Goal: Transaction & Acquisition: Obtain resource

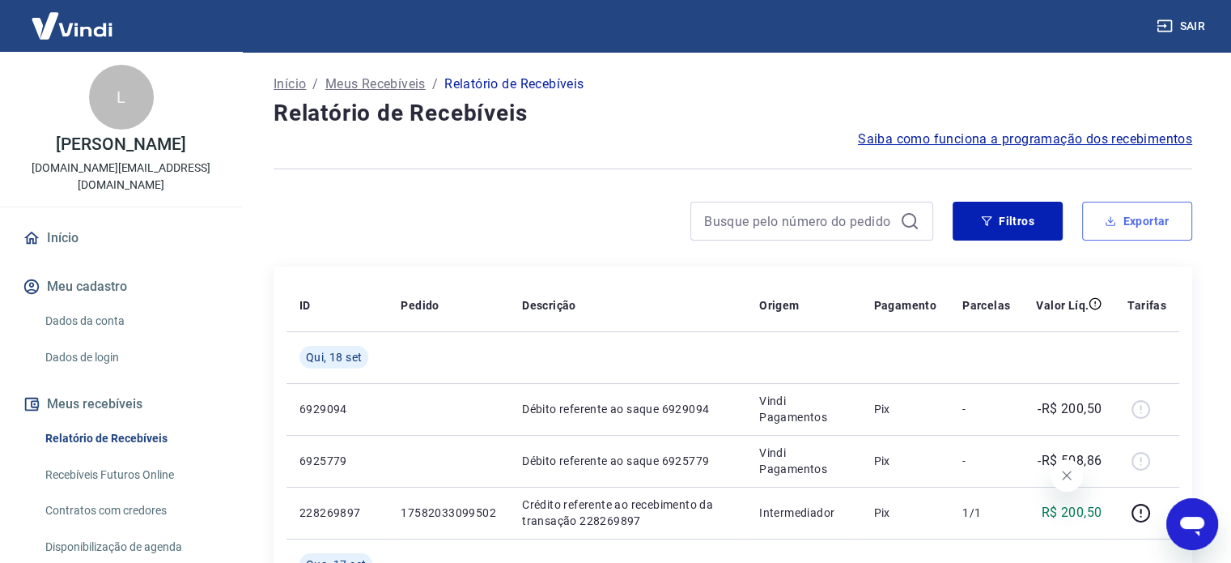
click at [1126, 216] on button "Exportar" at bounding box center [1137, 221] width 110 height 39
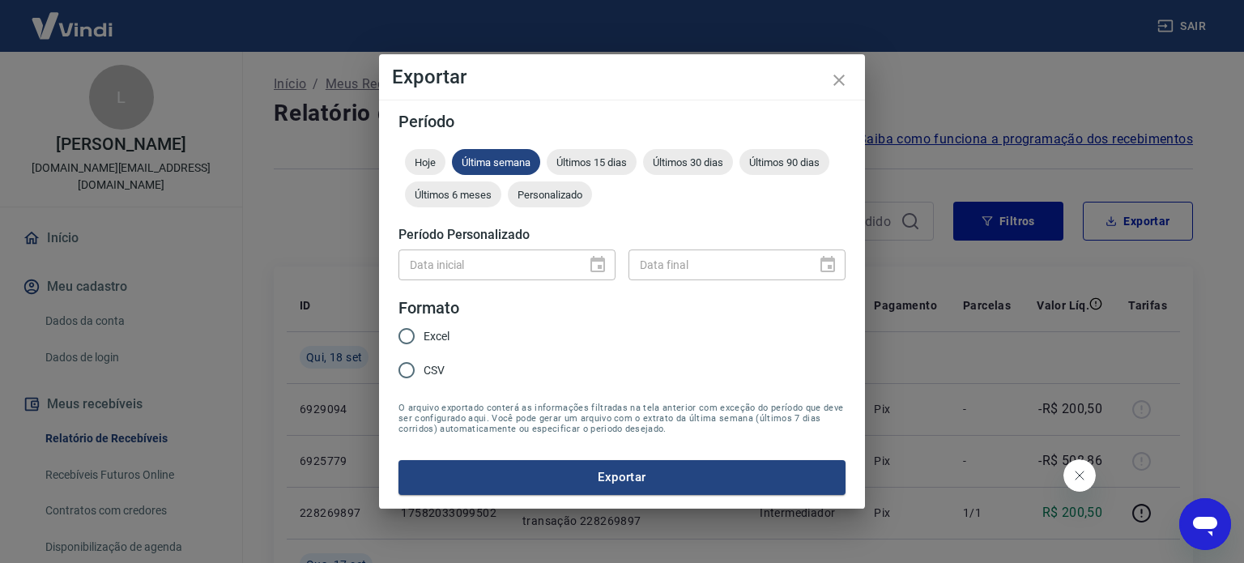
click at [601, 263] on div "Data inicial" at bounding box center [506, 264] width 217 height 30
click at [434, 340] on span "Excel" at bounding box center [436, 336] width 26 height 17
click at [423, 340] on input "Excel" at bounding box center [406, 336] width 34 height 34
radio input "true"
click at [542, 188] on div "Personalizado" at bounding box center [550, 194] width 84 height 26
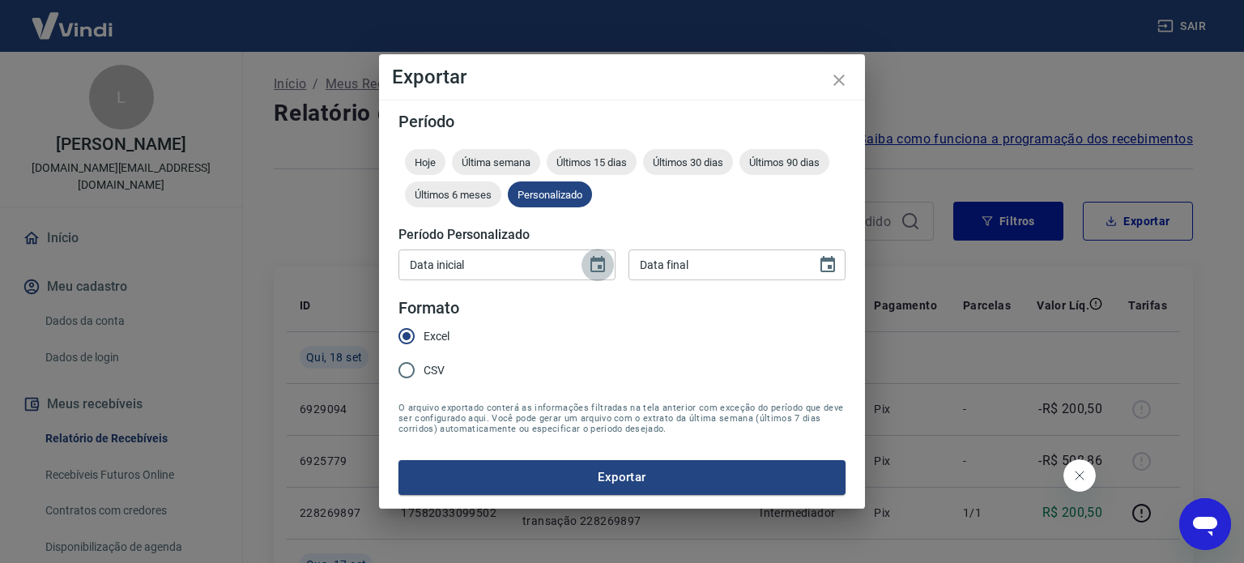
click at [597, 263] on icon "Choose date" at bounding box center [597, 264] width 19 height 19
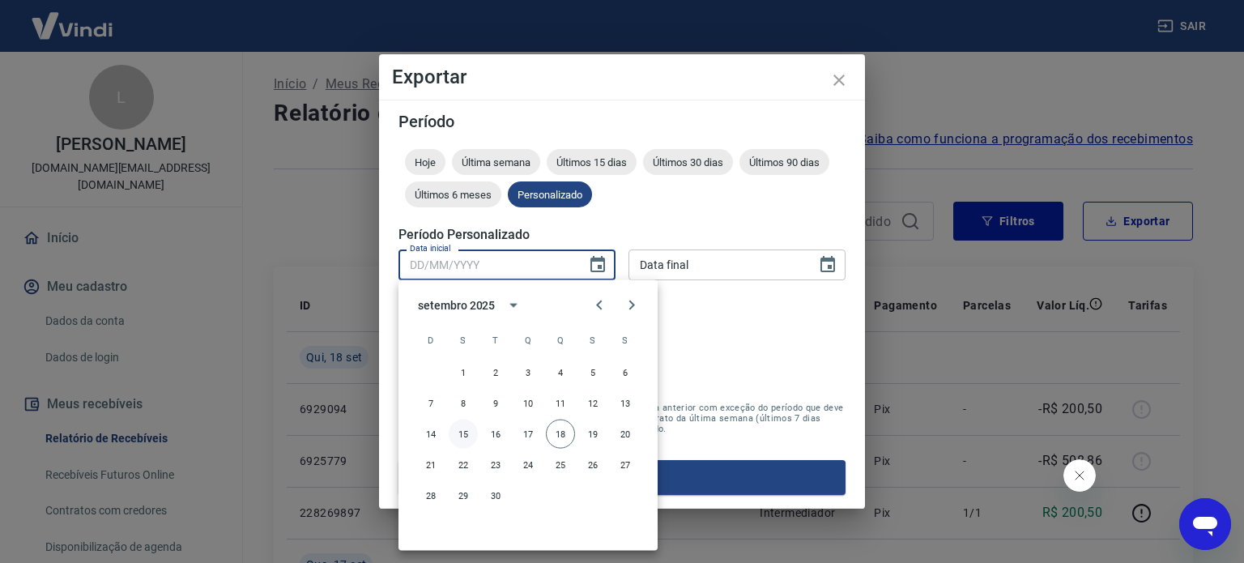
click at [461, 439] on button "15" at bounding box center [463, 433] width 29 height 29
type input "15/09/2025"
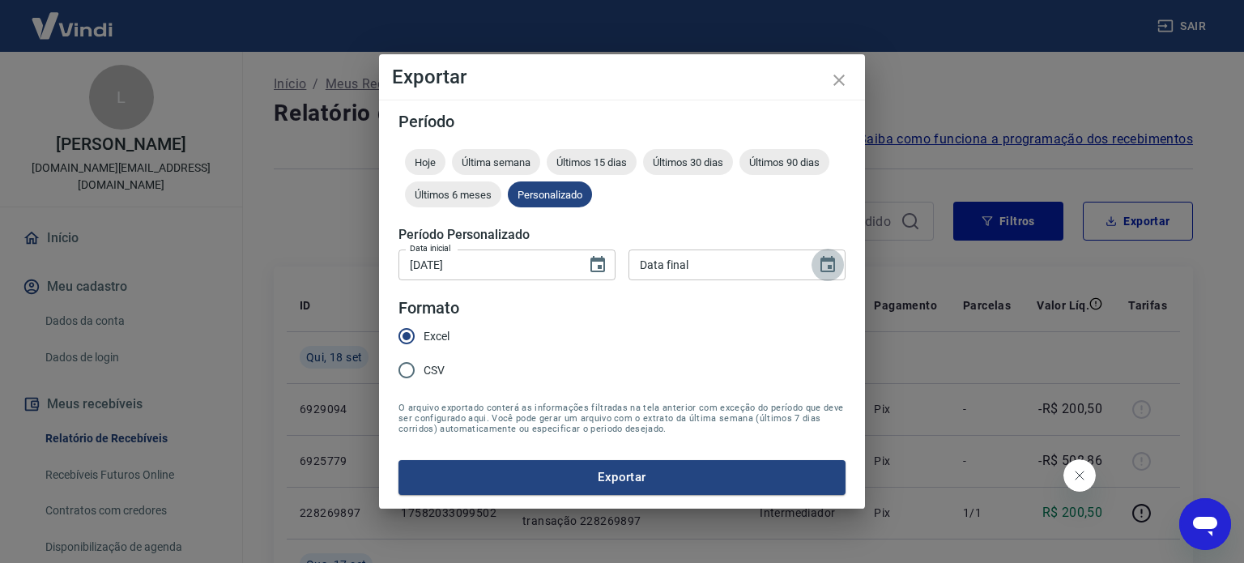
click at [832, 268] on icon "Choose date" at bounding box center [827, 264] width 19 height 19
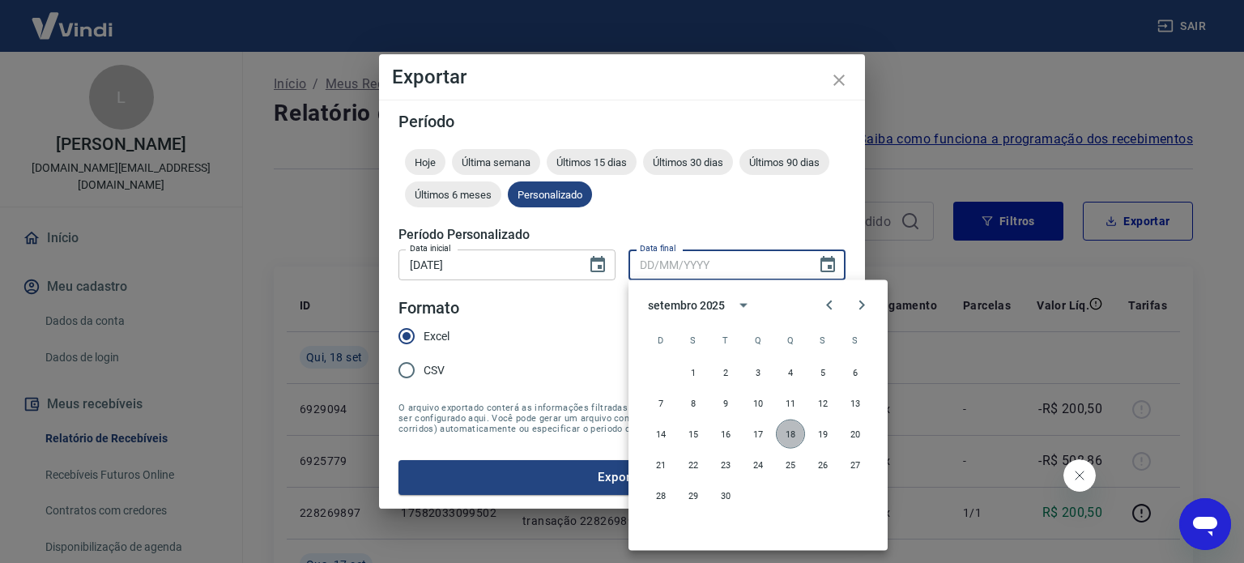
click at [793, 430] on button "18" at bounding box center [790, 433] width 29 height 29
type input "18/09/2025"
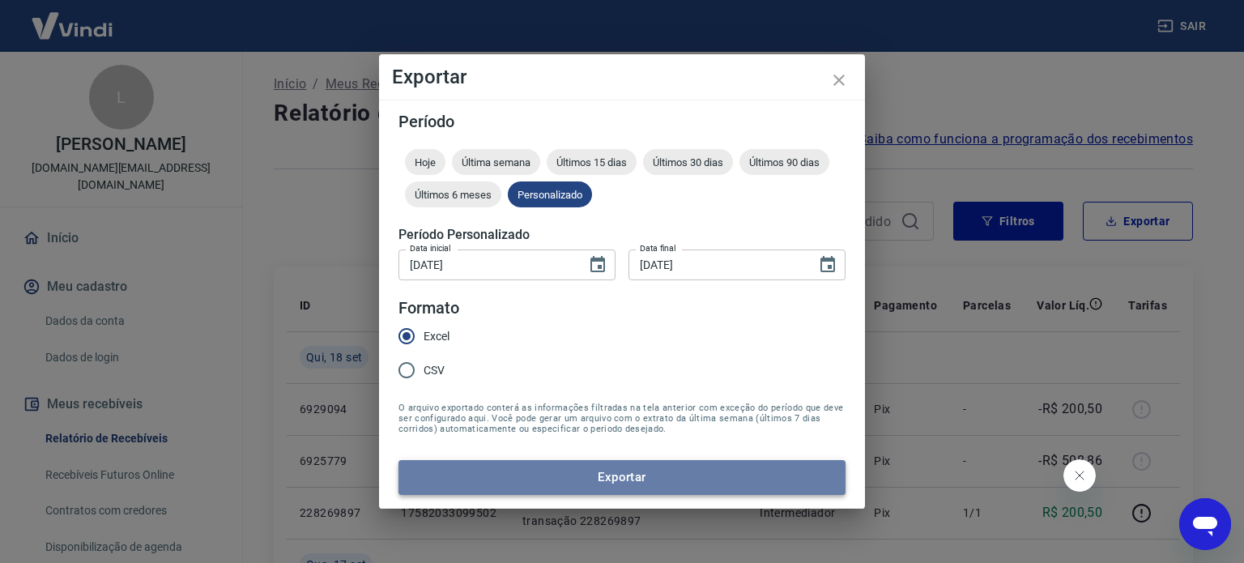
click at [674, 476] on button "Exportar" at bounding box center [621, 477] width 447 height 34
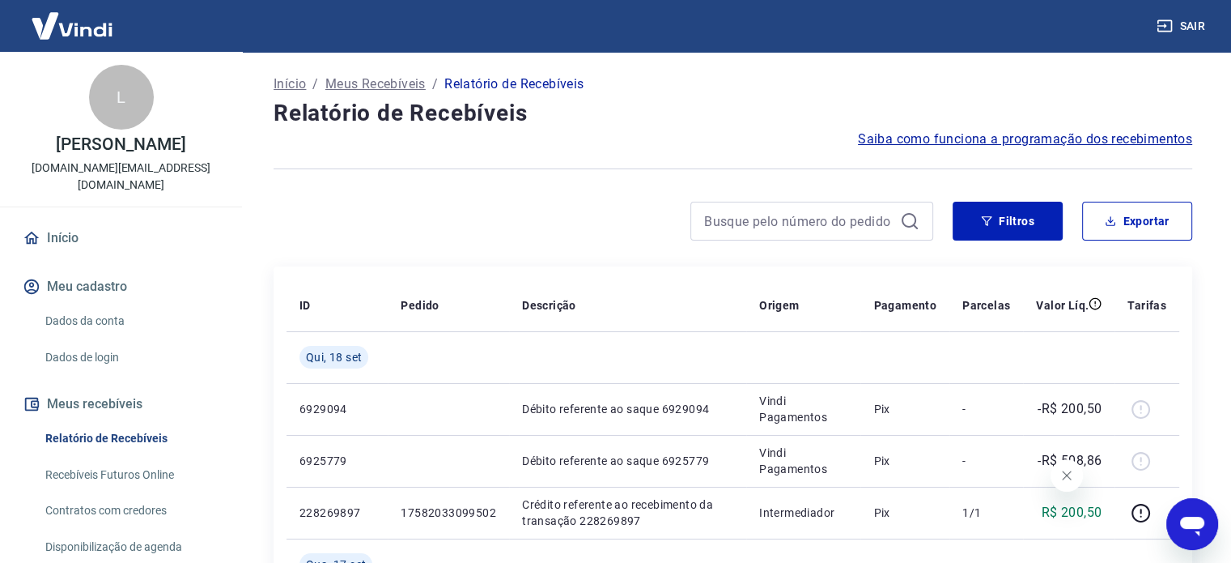
click at [952, 142] on span "Saiba como funciona a programação dos recebimentos" at bounding box center [1025, 139] width 334 height 19
click at [1134, 223] on button "Exportar" at bounding box center [1137, 221] width 110 height 39
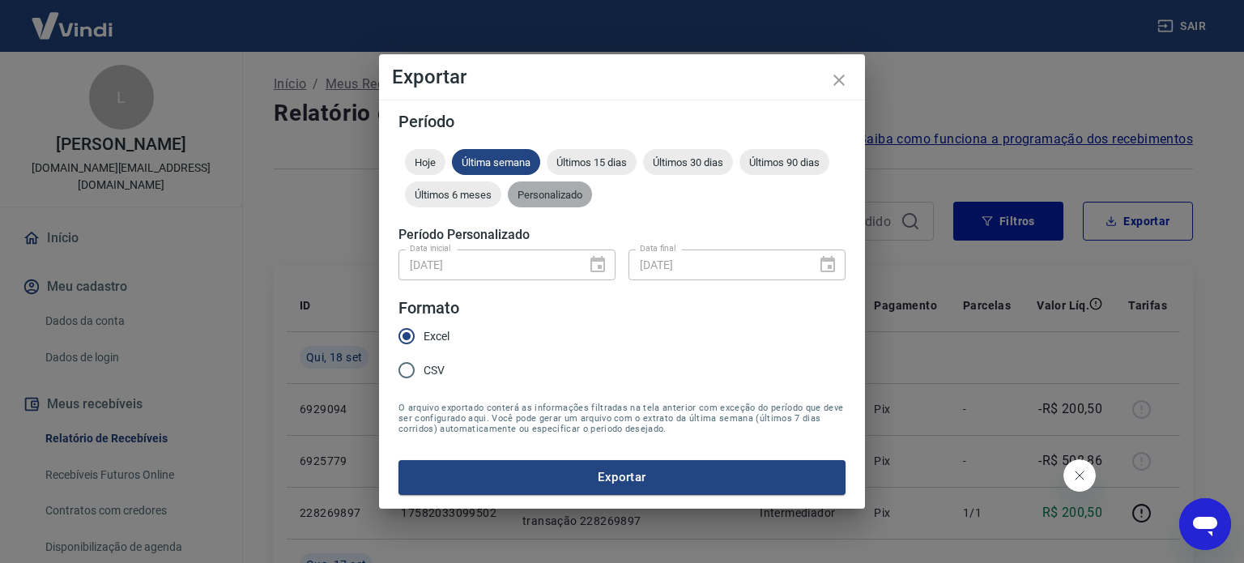
click at [555, 194] on span "Personalizado" at bounding box center [550, 195] width 84 height 12
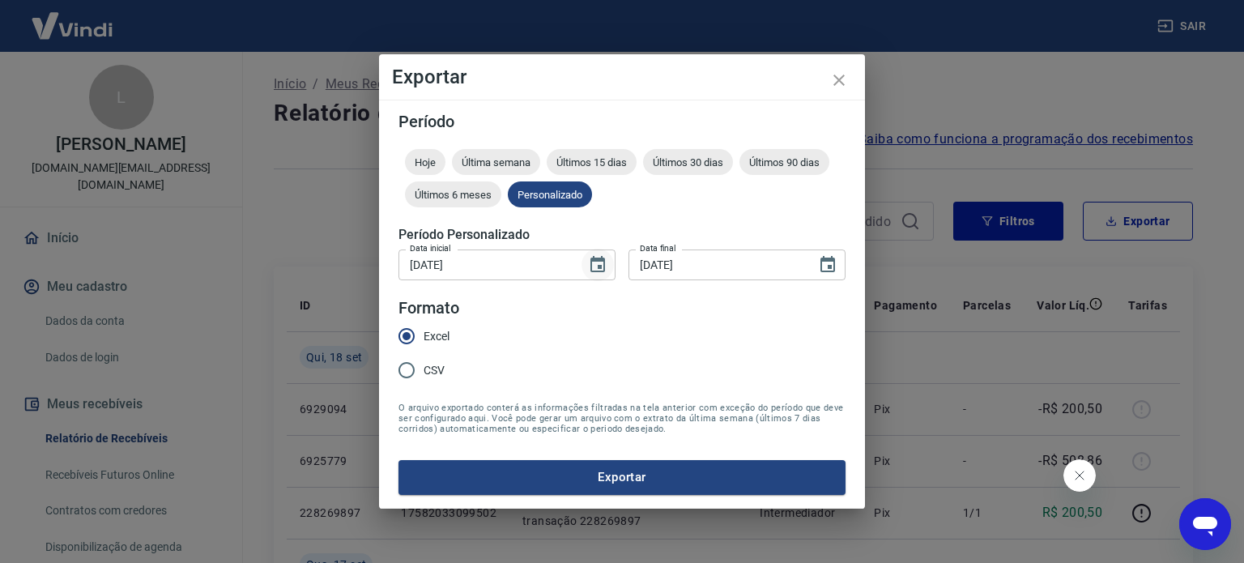
click at [600, 265] on icon "Choose date, selected date is 15 de set de 2025" at bounding box center [597, 264] width 15 height 16
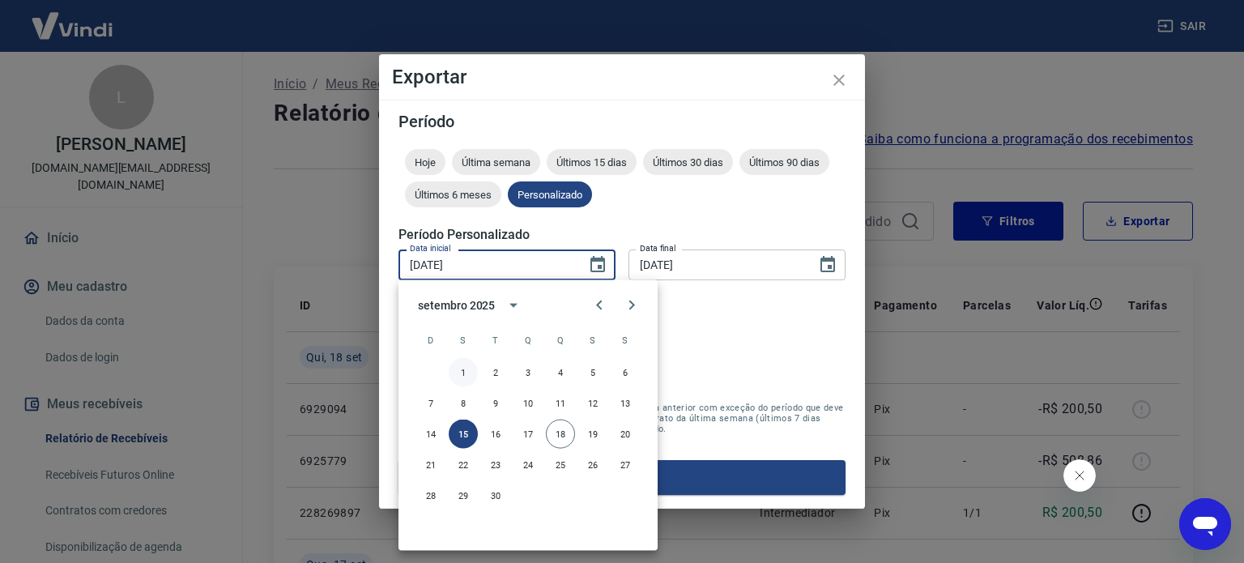
click at [457, 372] on button "1" at bounding box center [463, 372] width 29 height 29
type input "01/09/2025"
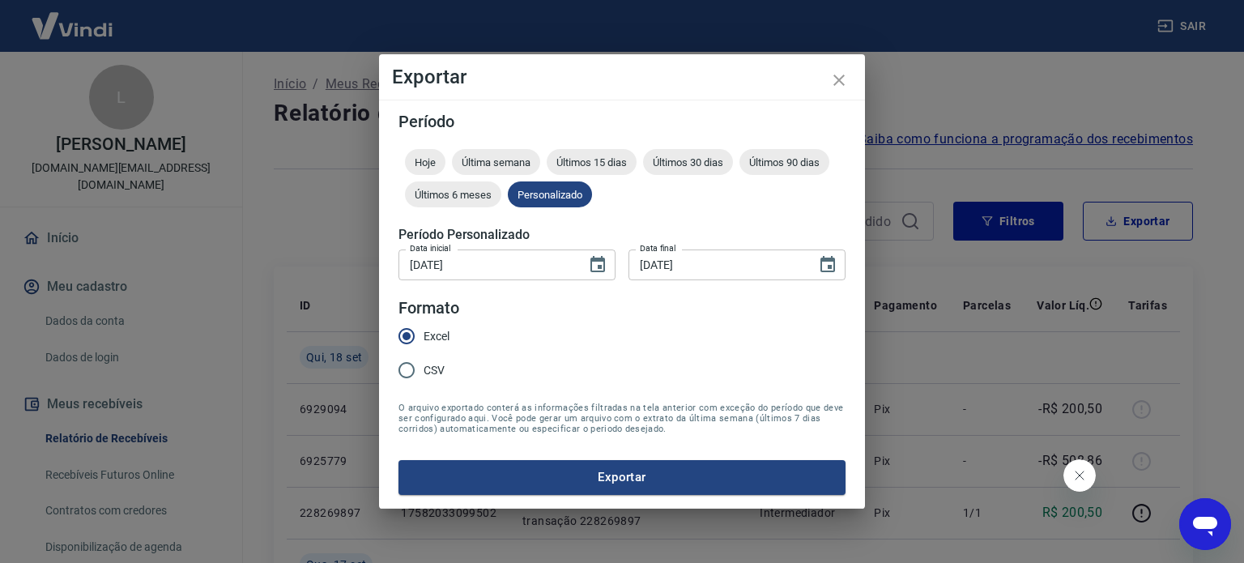
click at [437, 372] on span "CSV" at bounding box center [433, 370] width 21 height 17
click at [423, 372] on input "CSV" at bounding box center [406, 370] width 34 height 34
radio input "true"
click at [627, 473] on button "Exportar" at bounding box center [621, 477] width 447 height 34
